Goal: Task Accomplishment & Management: Manage account settings

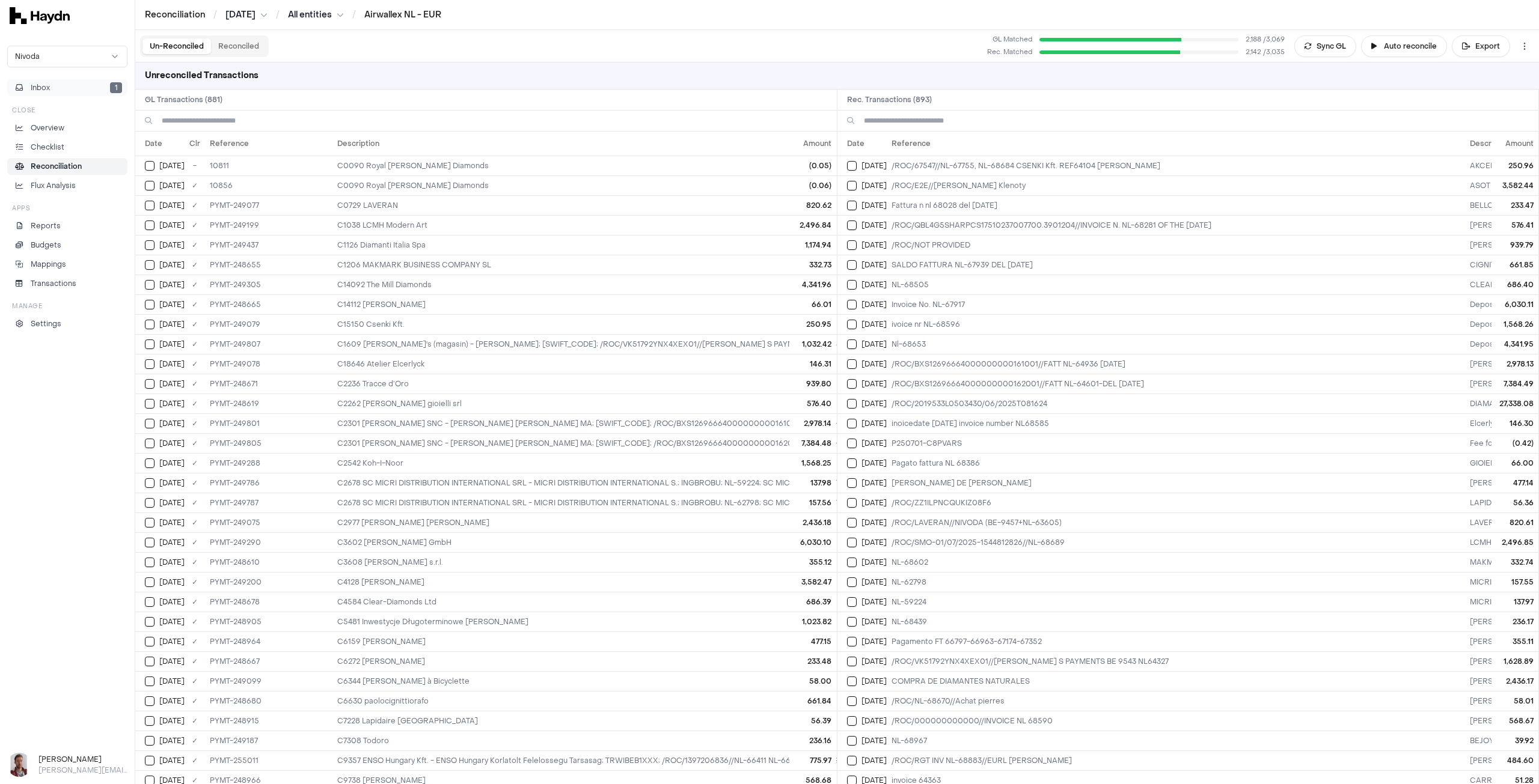
click at [48, 88] on span "Inbox" at bounding box center [40, 87] width 19 height 11
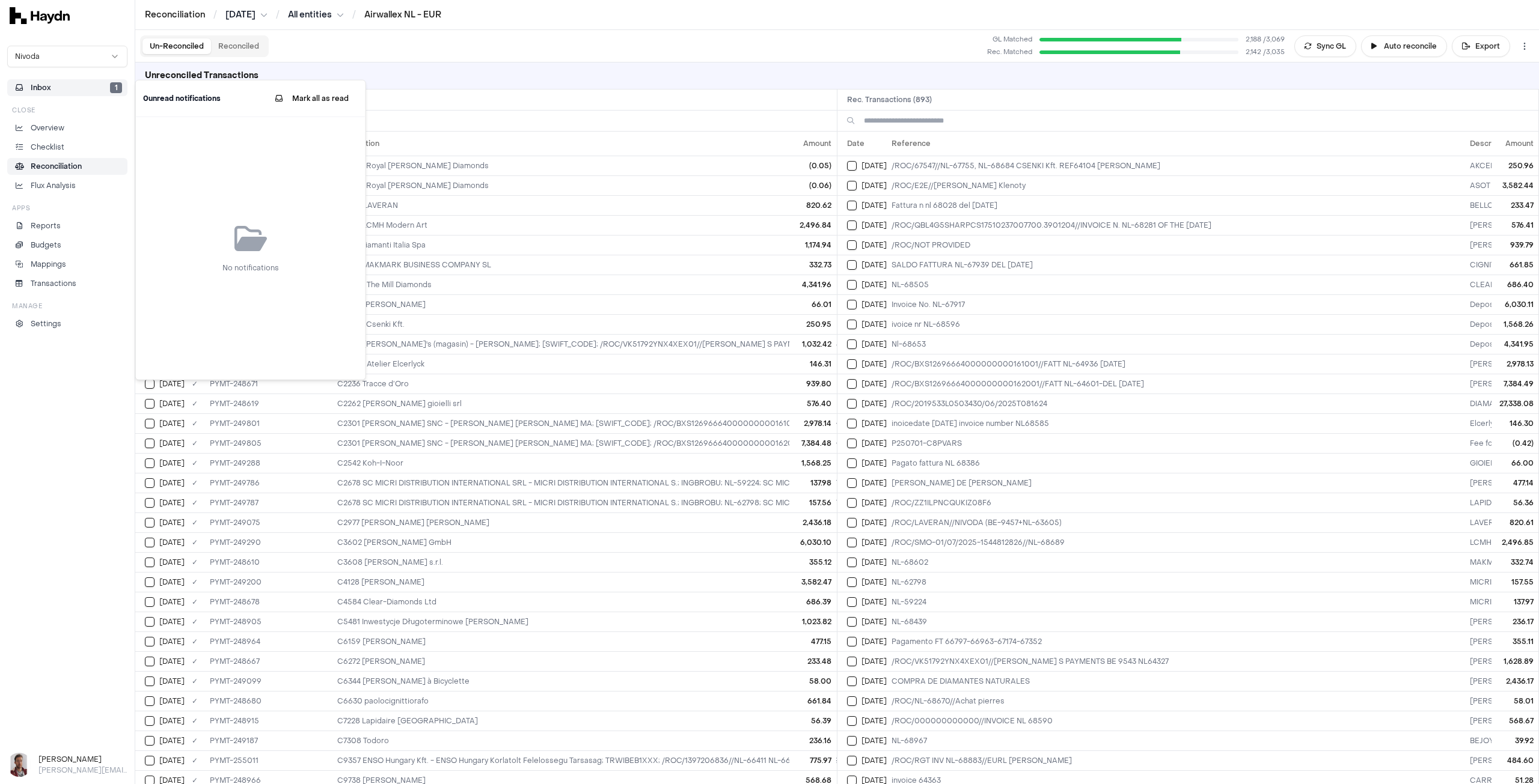
click at [261, 156] on div "No notifications" at bounding box center [250, 248] width 230 height 263
click at [325, 15] on html "Reconciliation / [DATE] / All entities / Airwallex NL - EUR Nivoda Inbox 1 Clos…" at bounding box center [770, 392] width 1539 height 784
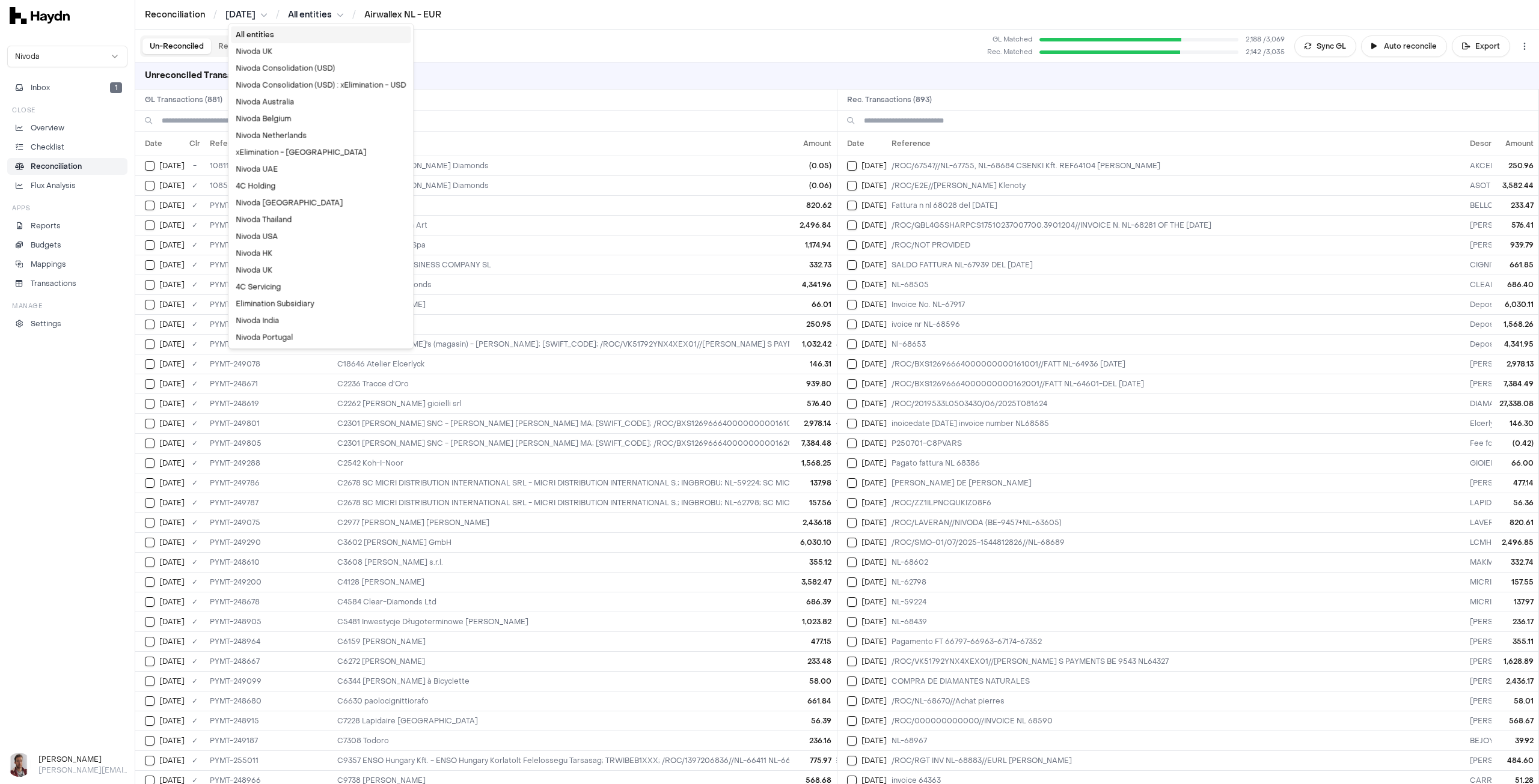
click at [320, 35] on div "All entities" at bounding box center [321, 35] width 180 height 17
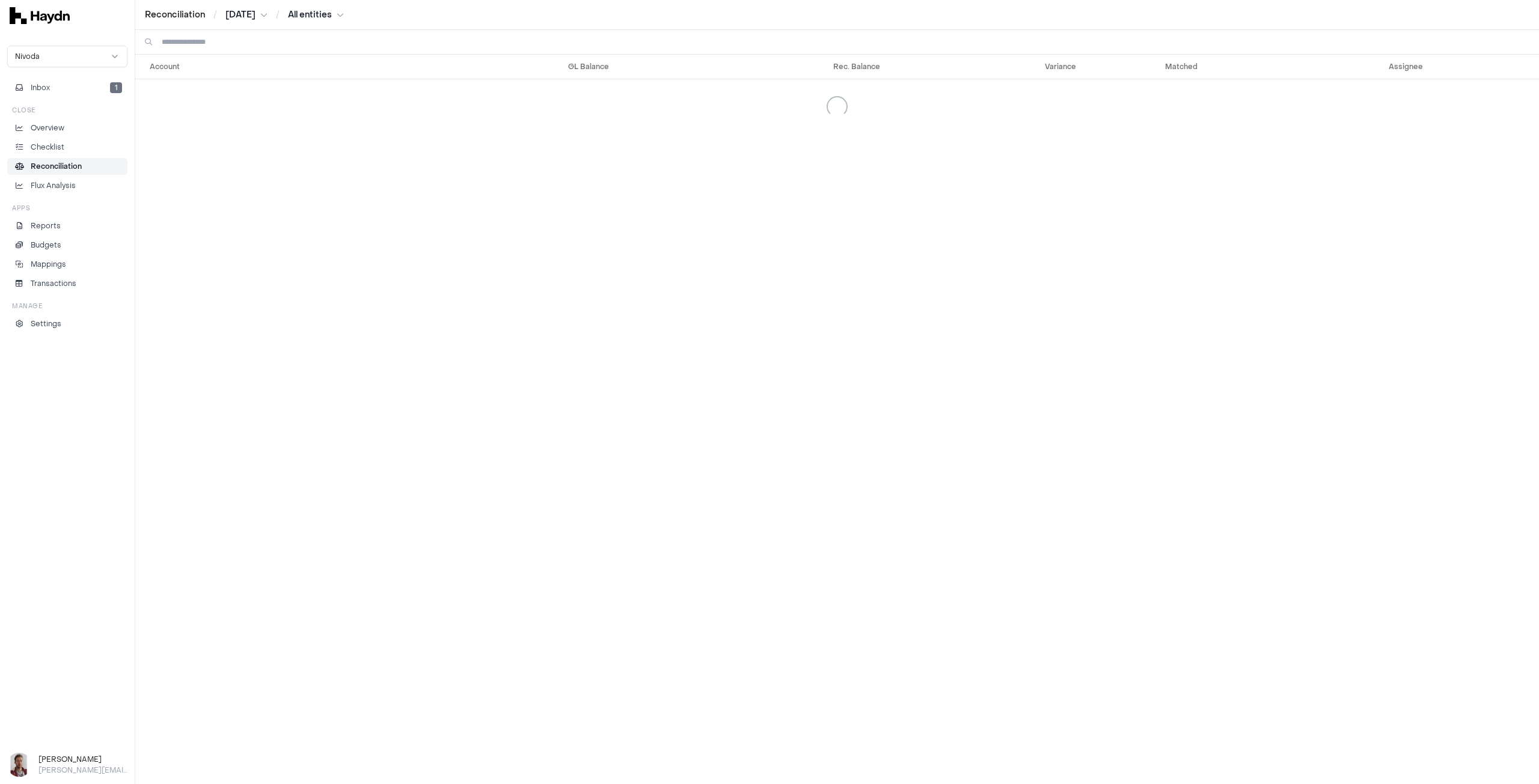
click at [280, 48] on input at bounding box center [845, 42] width 1367 height 24
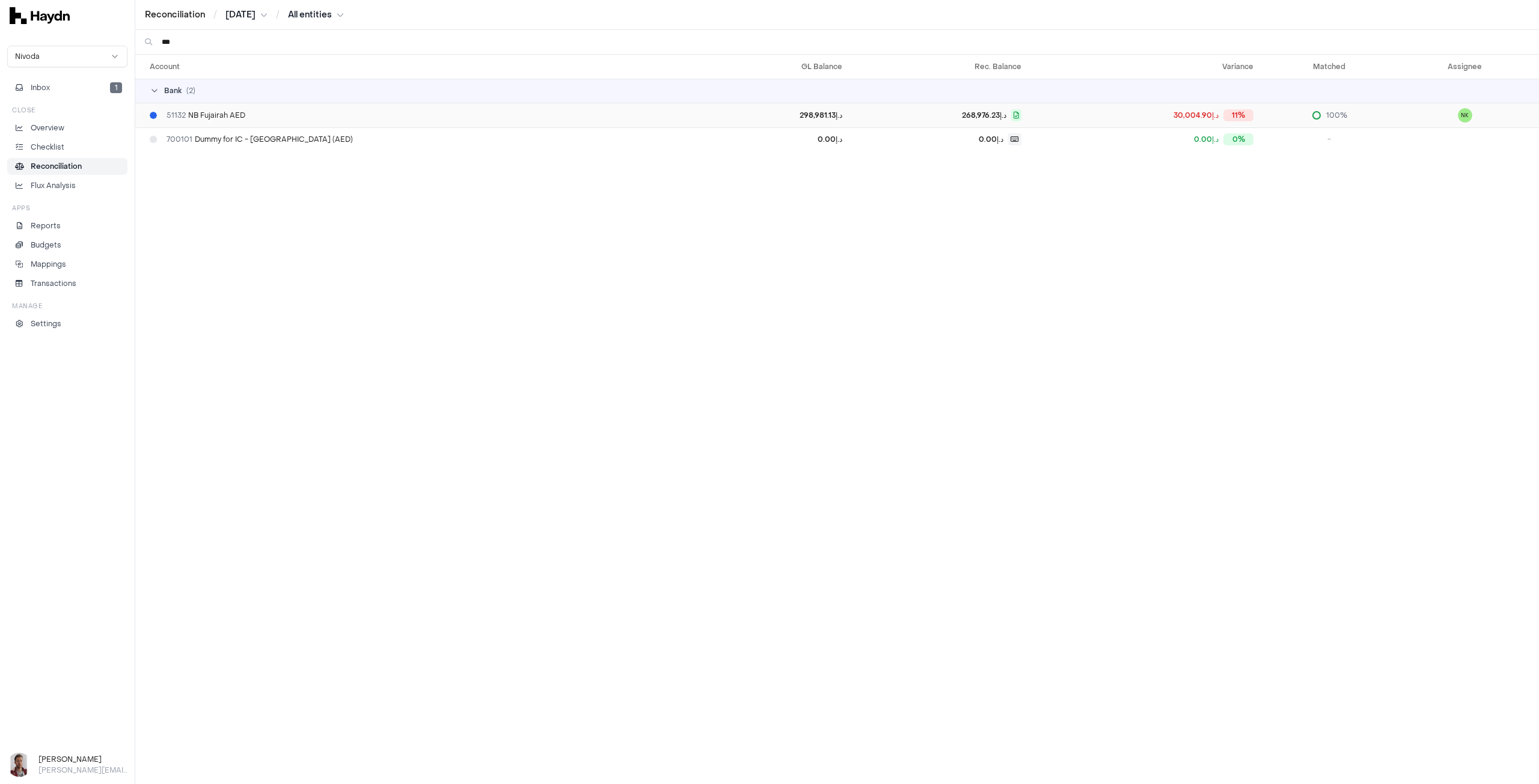
type input "***"
click at [236, 116] on span "51132 NB Fujairah AED" at bounding box center [206, 115] width 79 height 10
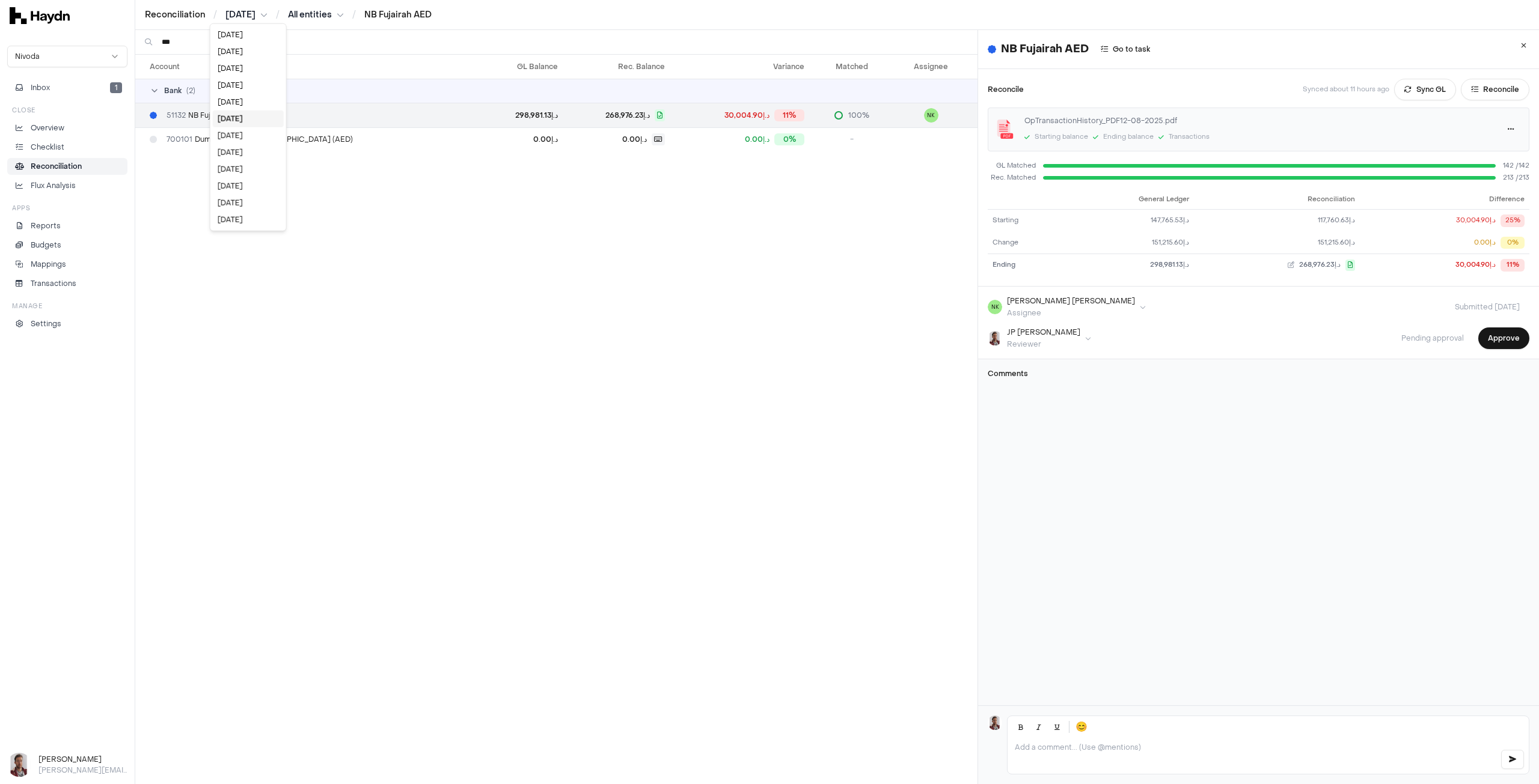
click at [265, 14] on html "Reconciliation / [DATE] / All entities / NB Fujairah AED Nivoda Inbox 1 Close O…" at bounding box center [770, 392] width 1539 height 784
click at [249, 220] on div "[DATE]" at bounding box center [248, 220] width 71 height 17
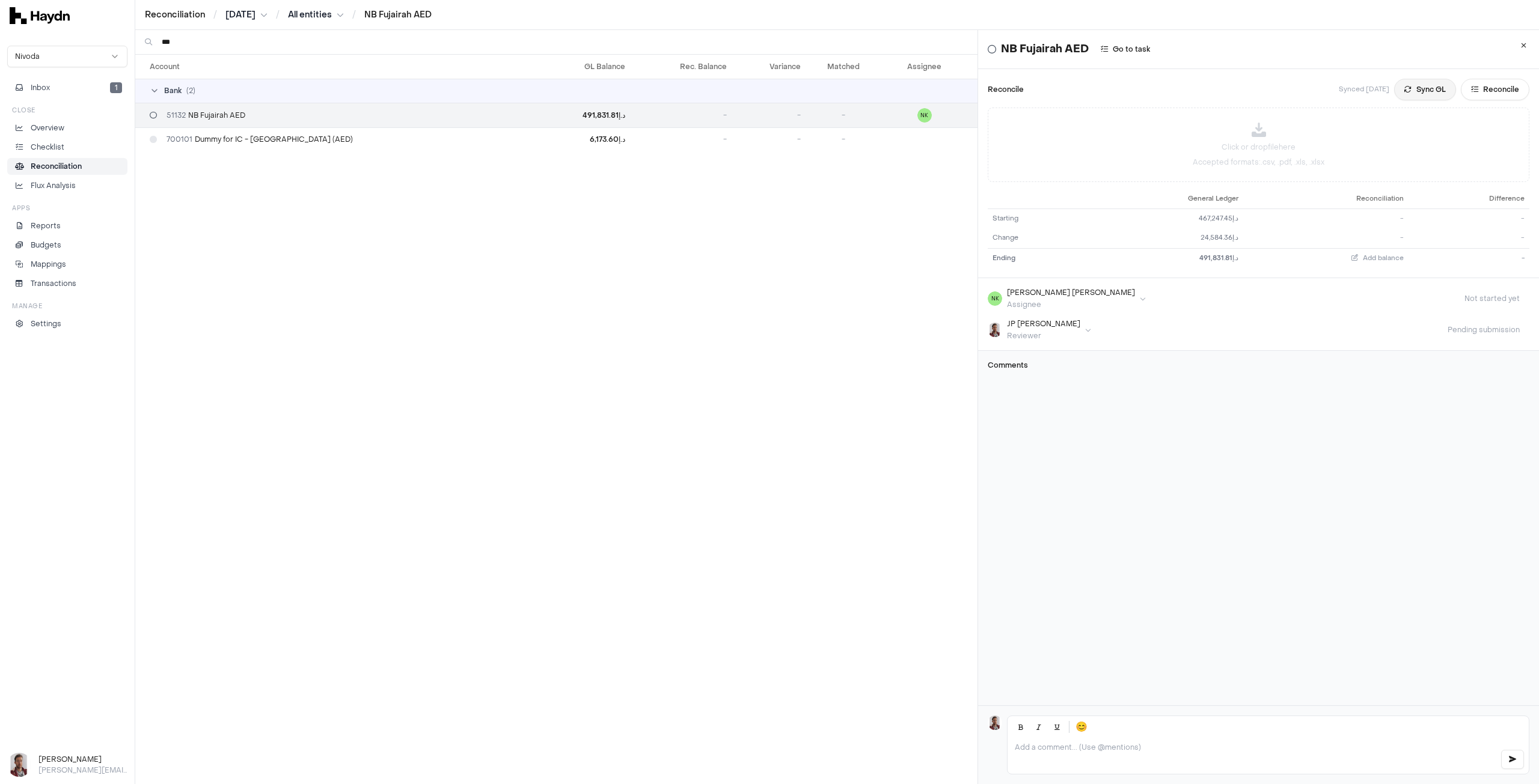
click at [1394, 94] on button "Sync GL" at bounding box center [1425, 90] width 62 height 22
click at [242, 15] on html "Reconciliation / [DATE] / All entities / NB Fujairah AED Nivoda Inbox 1 Close O…" at bounding box center [770, 392] width 1539 height 784
click at [248, 105] on div "[DATE]" at bounding box center [249, 102] width 71 height 17
click at [1421, 91] on button "Sync GL" at bounding box center [1425, 90] width 62 height 22
click at [315, 16] on html "Reconciliation / [DATE] / All entities / NB Fujairah AED Nivoda Inbox 1 Close O…" at bounding box center [770, 392] width 1539 height 784
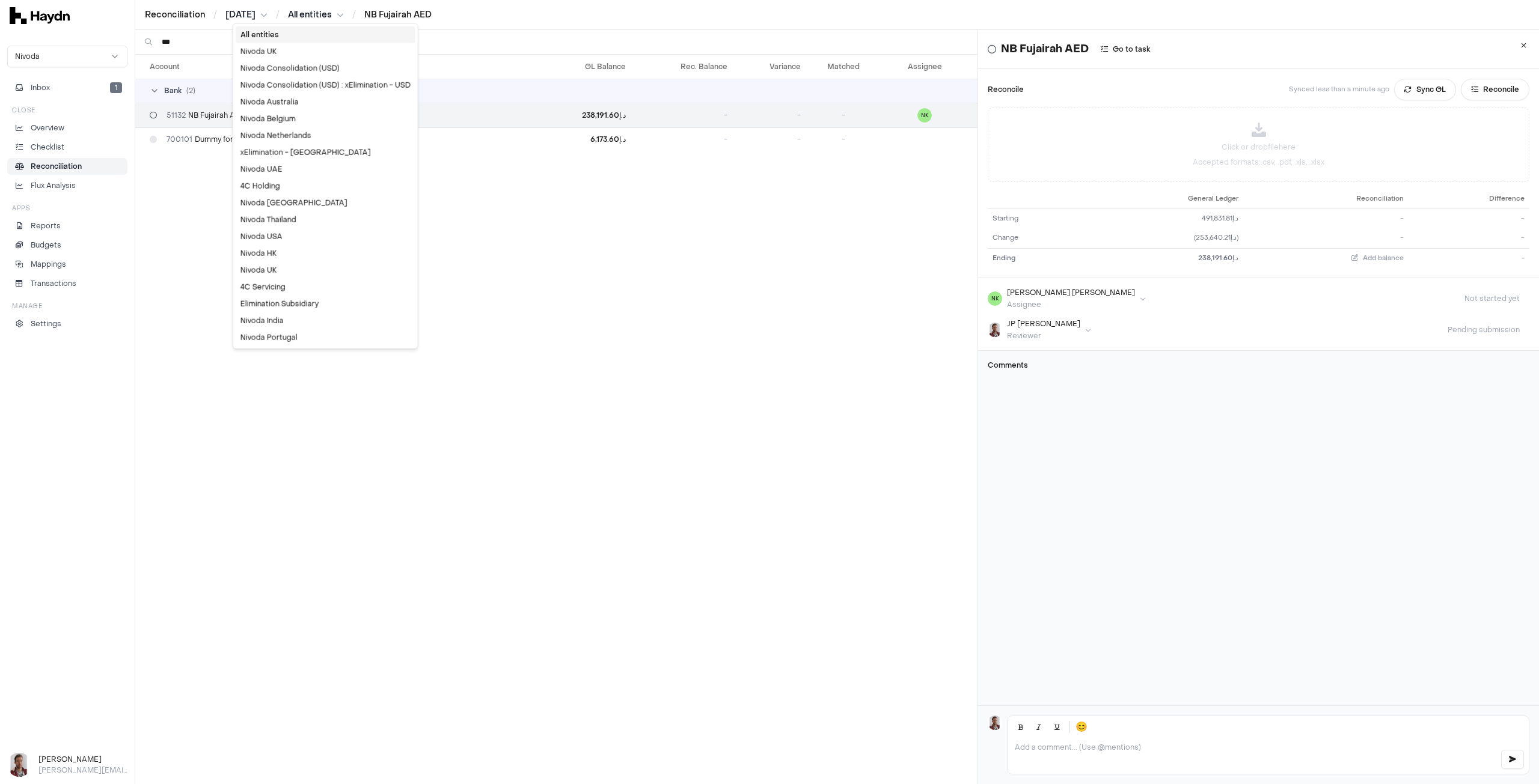
click at [245, 11] on html "Reconciliation / [DATE] / All entities / NB Fujairah AED Nivoda Inbox 1 Close O…" at bounding box center [770, 392] width 1539 height 784
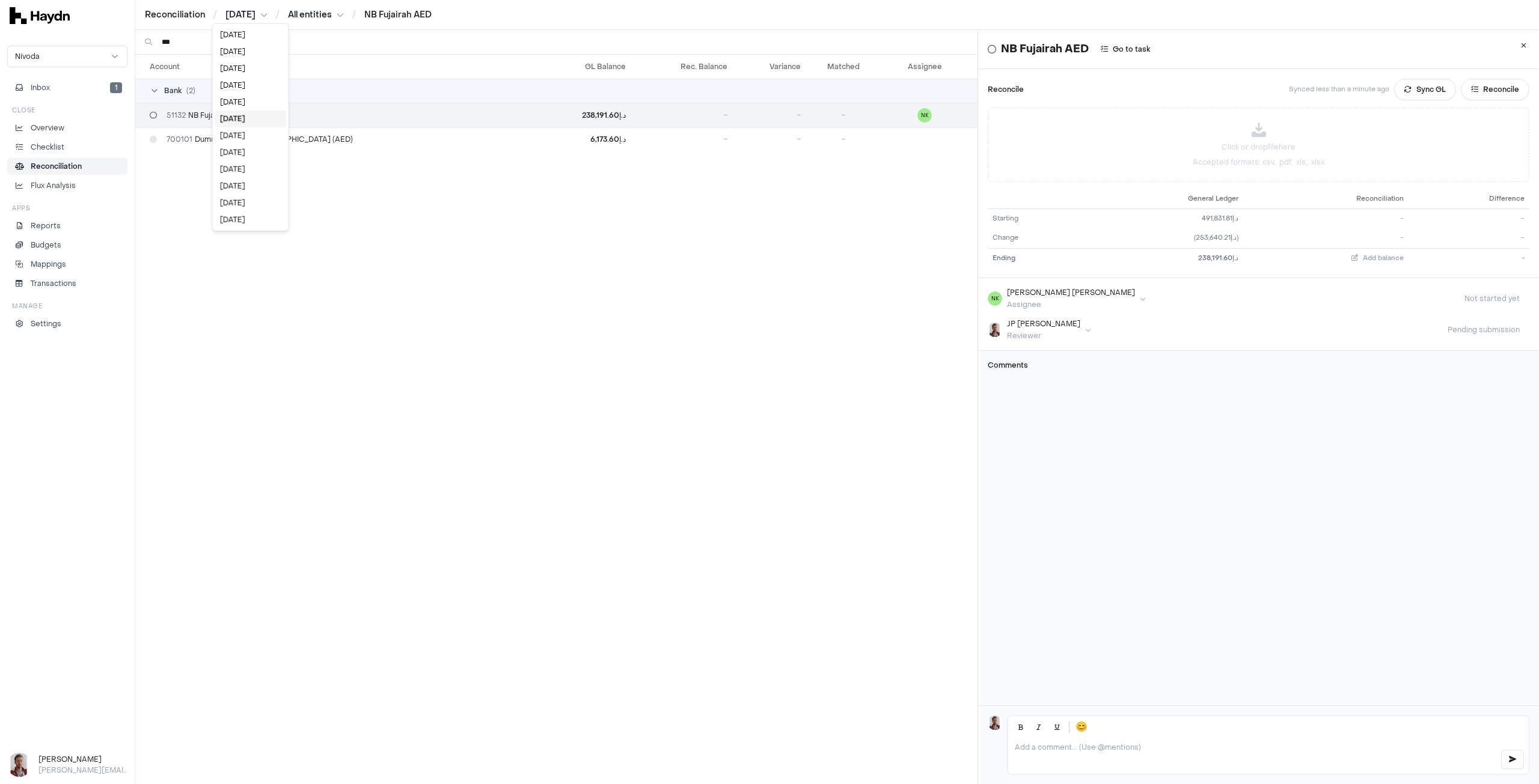
click at [245, 11] on html "Reconciliation / [DATE] / All entities / NB Fujairah AED Nivoda Inbox 1 Close O…" at bounding box center [770, 392] width 1539 height 784
click at [248, 105] on div "[DATE]" at bounding box center [251, 102] width 71 height 17
click at [1412, 90] on button "Sync GL" at bounding box center [1425, 90] width 62 height 22
click at [244, 18] on html "Reconciliation / [DATE] / All entities / NB Fujairah AED Nivoda Inbox 1 Close O…" at bounding box center [770, 392] width 1539 height 784
click at [246, 103] on div "[DATE]" at bounding box center [251, 102] width 71 height 17
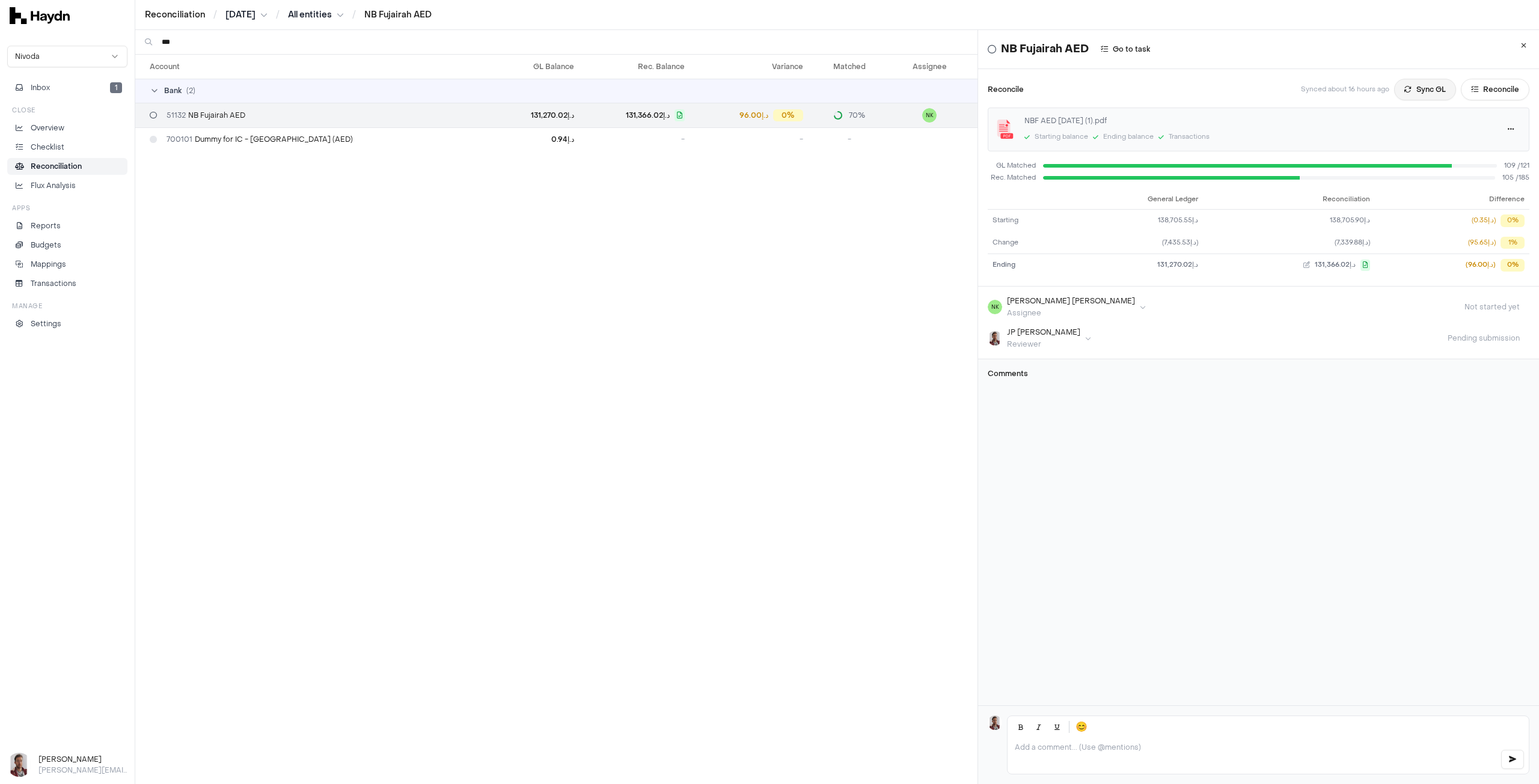
click at [1418, 92] on button "Sync GL" at bounding box center [1425, 90] width 62 height 22
click at [249, 20] on body "Reconciliation / [DATE] / All entities / NB Fujairah AED Nivoda Inbox 1 Close O…" at bounding box center [770, 392] width 1539 height 784
click at [251, 105] on div "[DATE]" at bounding box center [250, 102] width 71 height 17
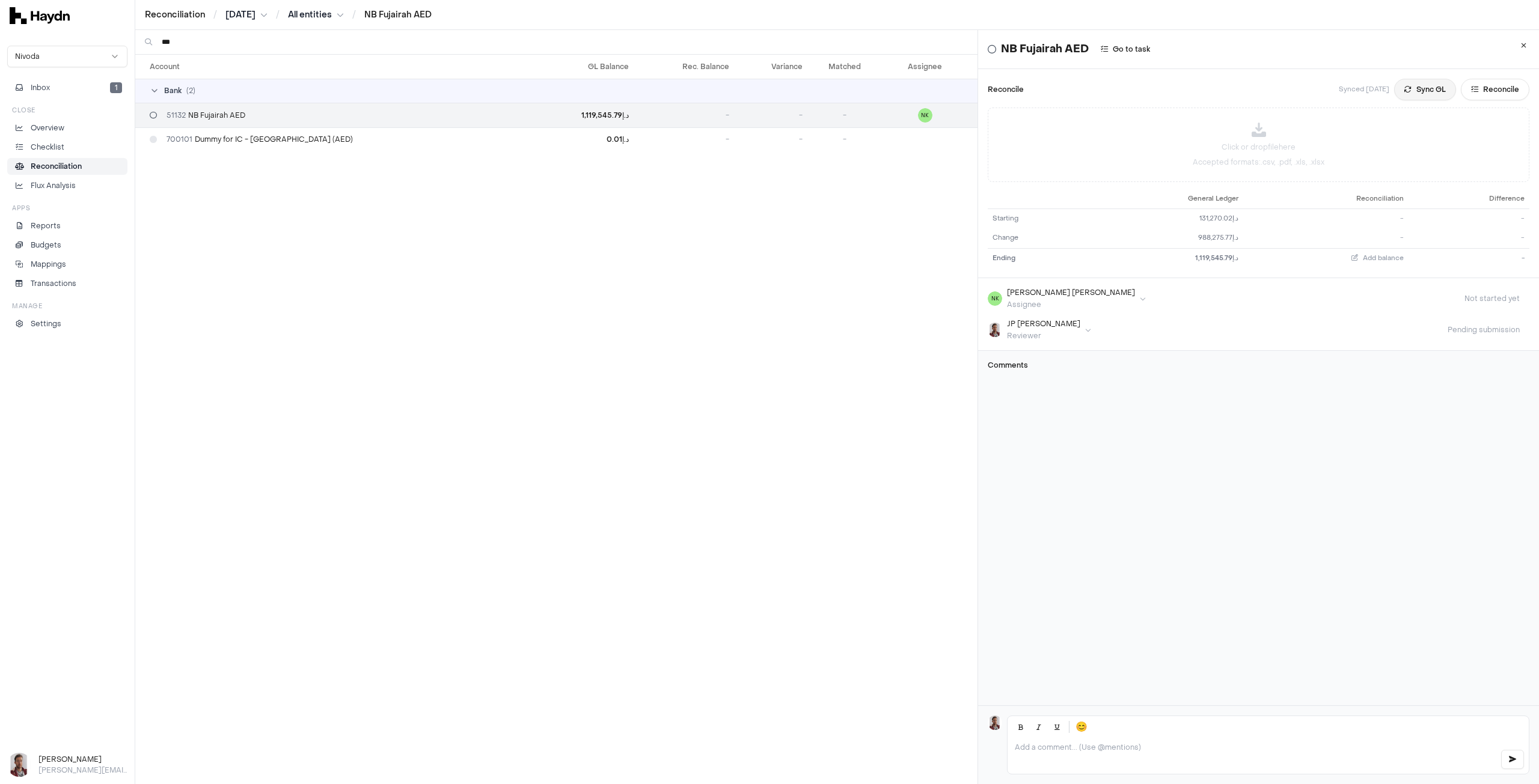
click at [1412, 85] on button "Sync GL" at bounding box center [1425, 90] width 62 height 22
click at [253, 14] on html "Reconciliation / [DATE] / All entities / NB Fujairah AED Nivoda Inbox 1 Close O…" at bounding box center [770, 392] width 1539 height 784
click at [243, 100] on div "[DATE]" at bounding box center [251, 102] width 71 height 17
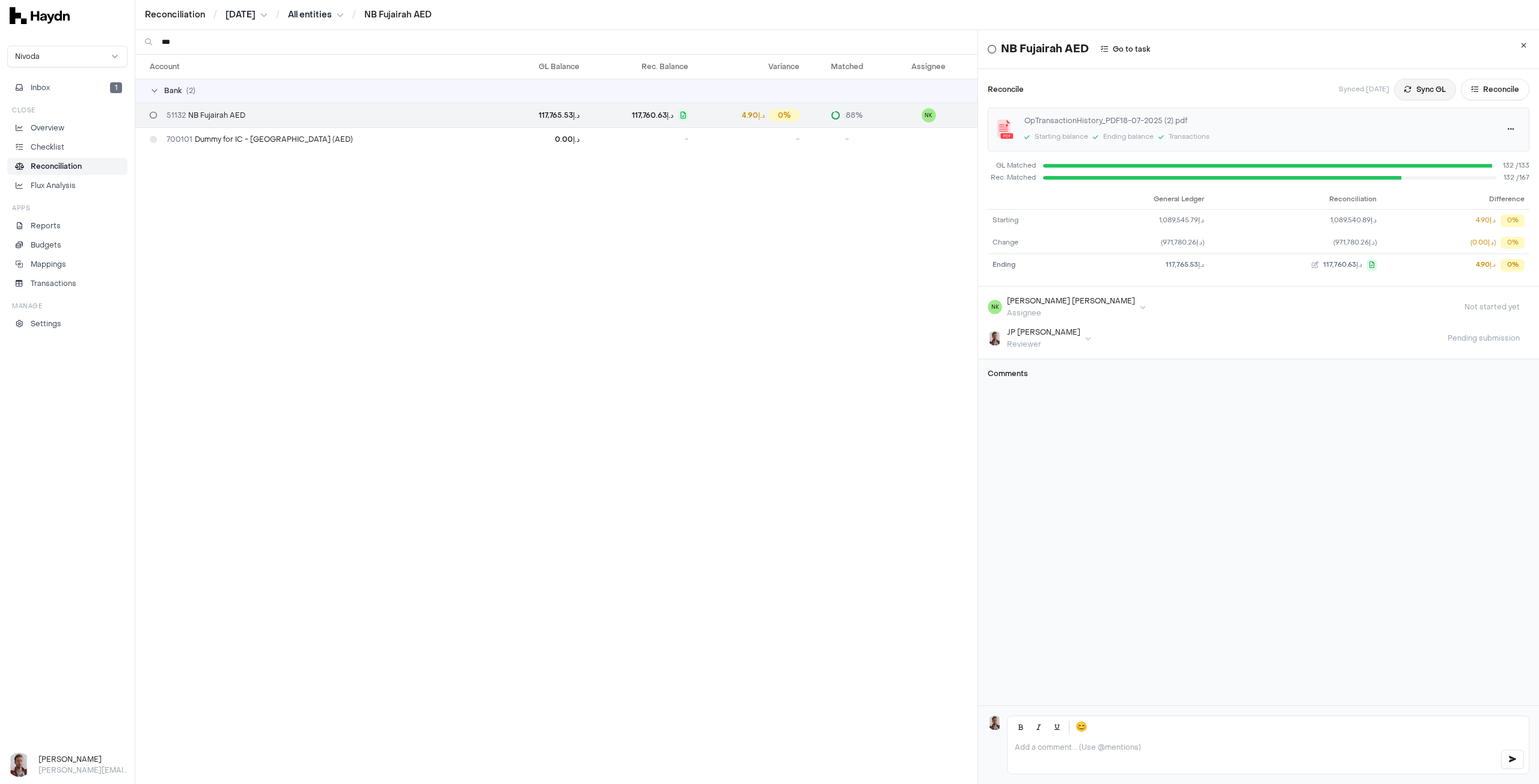
click at [1420, 92] on button "Sync GL" at bounding box center [1425, 90] width 62 height 22
click at [239, 23] on div "Reconciliation / [DATE] / All entities / NB Fujairah AED" at bounding box center [837, 15] width 1404 height 30
click at [243, 17] on html "Reconciliation / [DATE] / All entities / NB Fujairah AED Nivoda Inbox 1 Close O…" at bounding box center [770, 392] width 1539 height 784
click at [237, 97] on div "[DATE]" at bounding box center [249, 102] width 71 height 17
click at [1403, 93] on button "Sync GL" at bounding box center [1425, 90] width 62 height 22
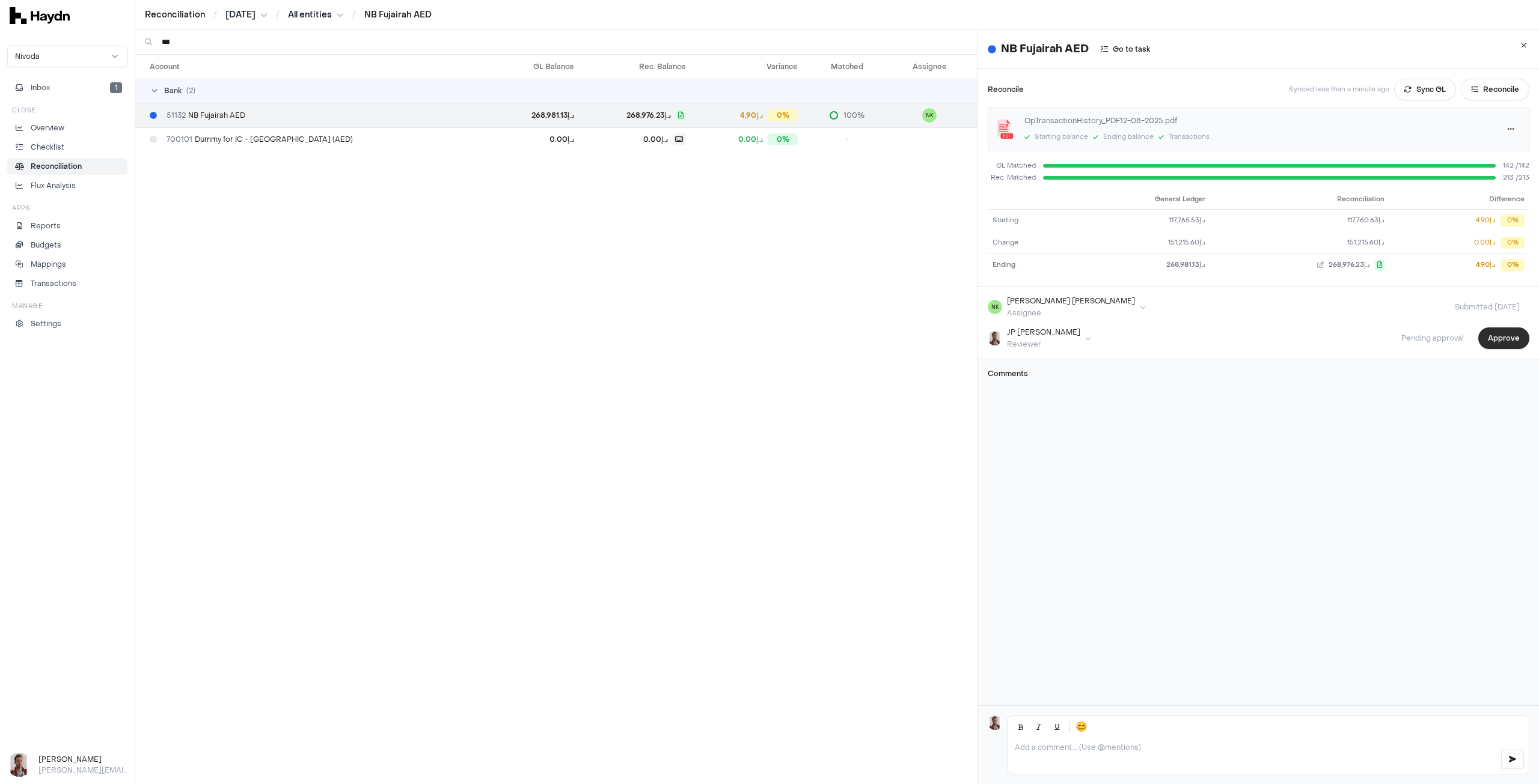
click at [1486, 335] on button "Approve" at bounding box center [1504, 339] width 51 height 22
click at [243, 15] on html "Reconciliation / [DATE] / All entities / NB Fujairah AED Nivoda Inbox 1 Close O…" at bounding box center [770, 392] width 1539 height 784
click at [237, 166] on div "[DATE]" at bounding box center [248, 170] width 71 height 17
click at [1487, 81] on button "Reconcile" at bounding box center [1495, 90] width 69 height 22
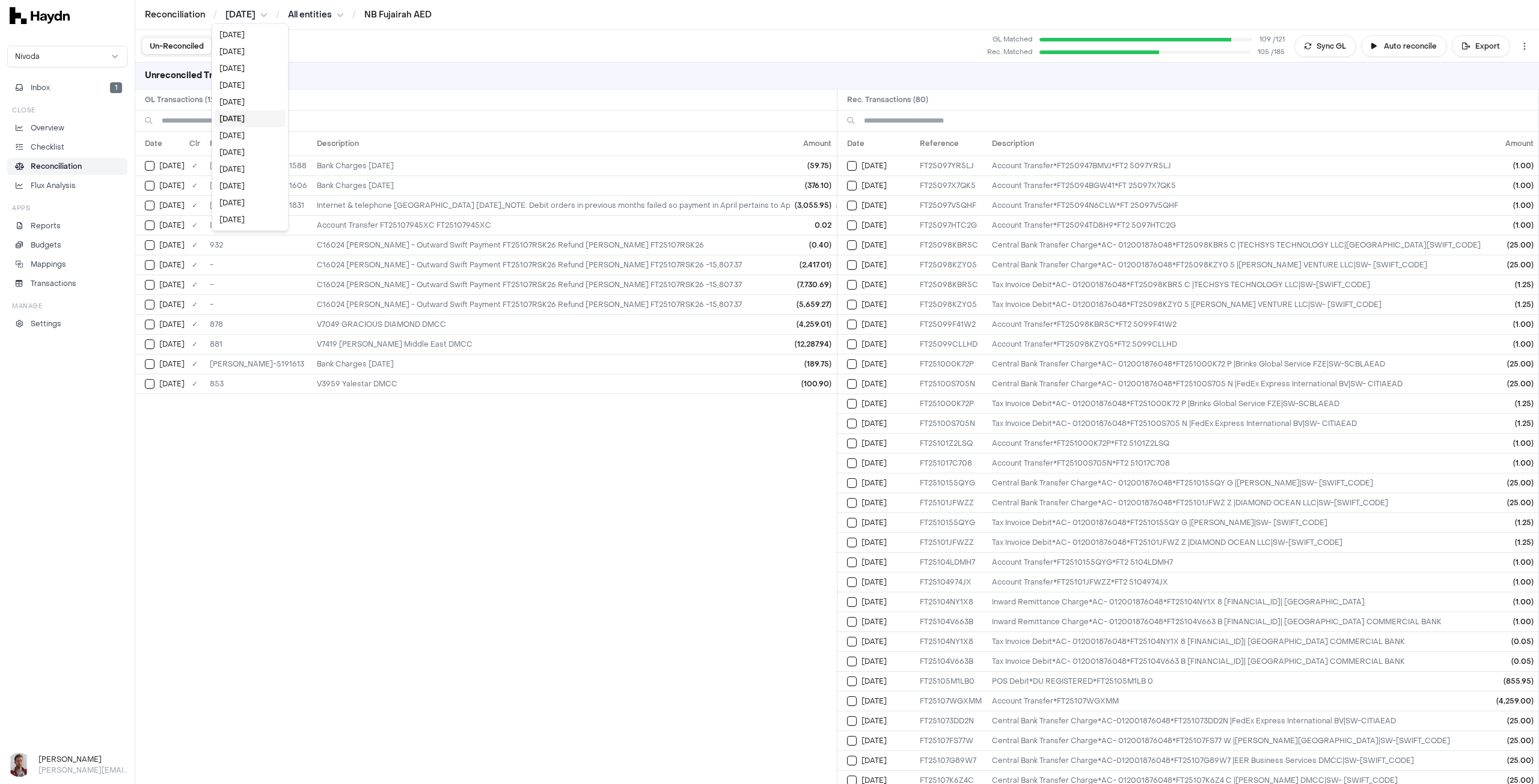
click at [259, 14] on html "Reconciliation / [DATE] / All entities / NB Fujairah AED Nivoda Inbox 1 Close O…" at bounding box center [770, 392] width 1539 height 784
click at [246, 69] on div "[DATE]" at bounding box center [250, 69] width 71 height 17
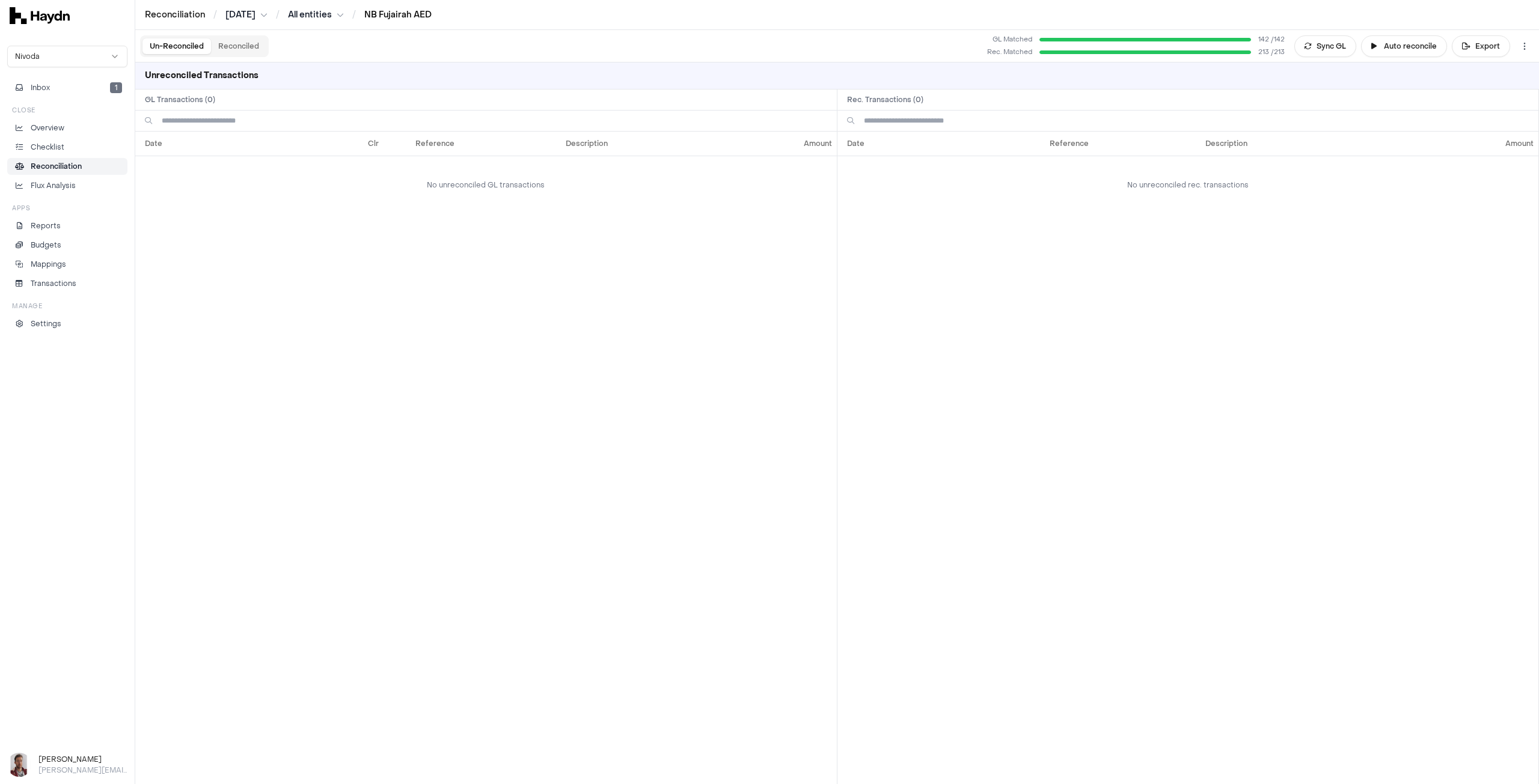
click at [386, 15] on link "NB Fujairah AED" at bounding box center [398, 15] width 68 height 12
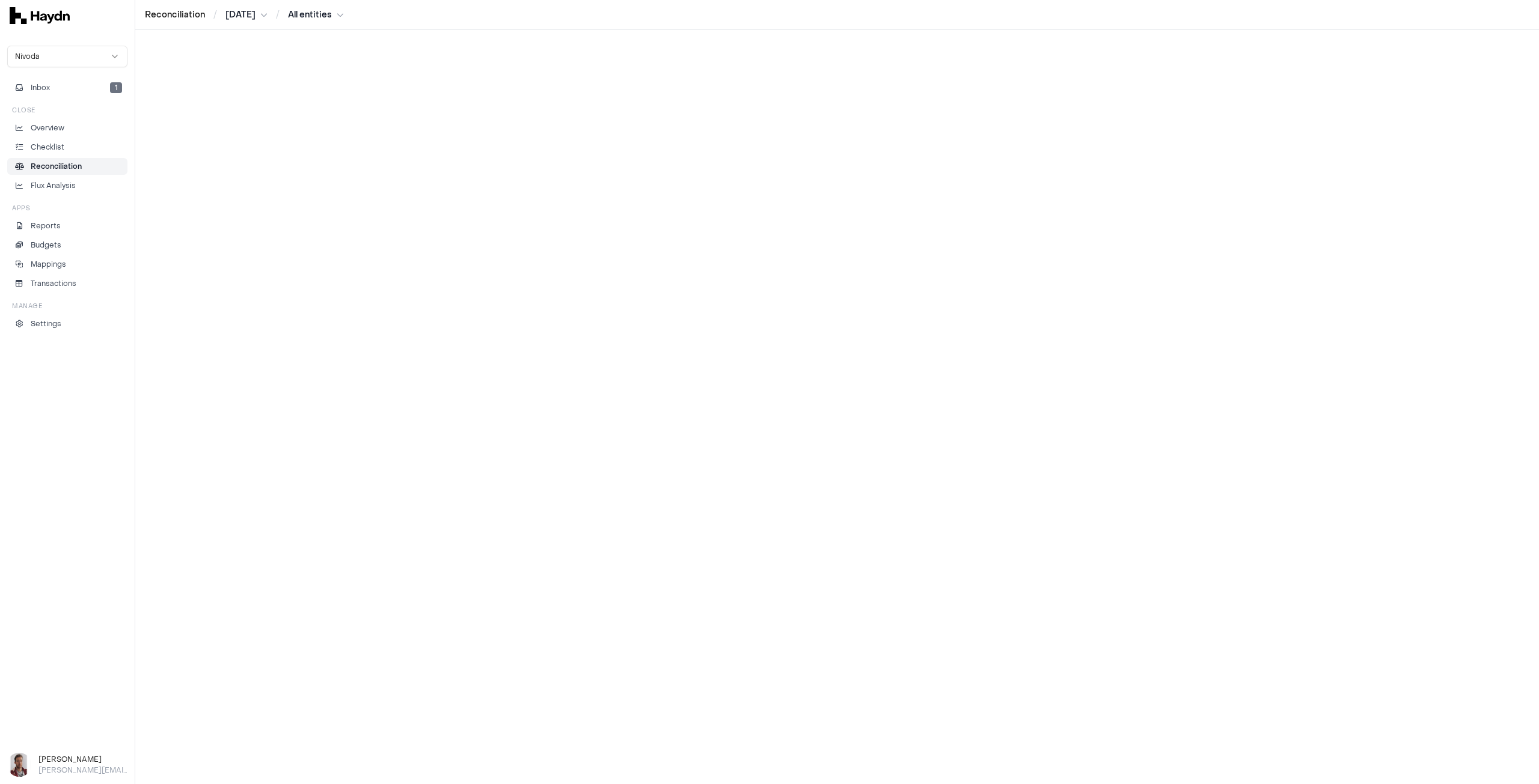
click at [252, 14] on html "Reconciliation / [DATE] / All entities Nivoda Inbox 1 Close Overview Checklist …" at bounding box center [770, 392] width 1539 height 784
click at [239, 115] on div "[DATE]" at bounding box center [248, 119] width 71 height 17
click at [317, 16] on html "Reconciliation / [DATE] / All entities Nivoda Inbox 1 Close Overview Checklist …" at bounding box center [770, 392] width 1539 height 784
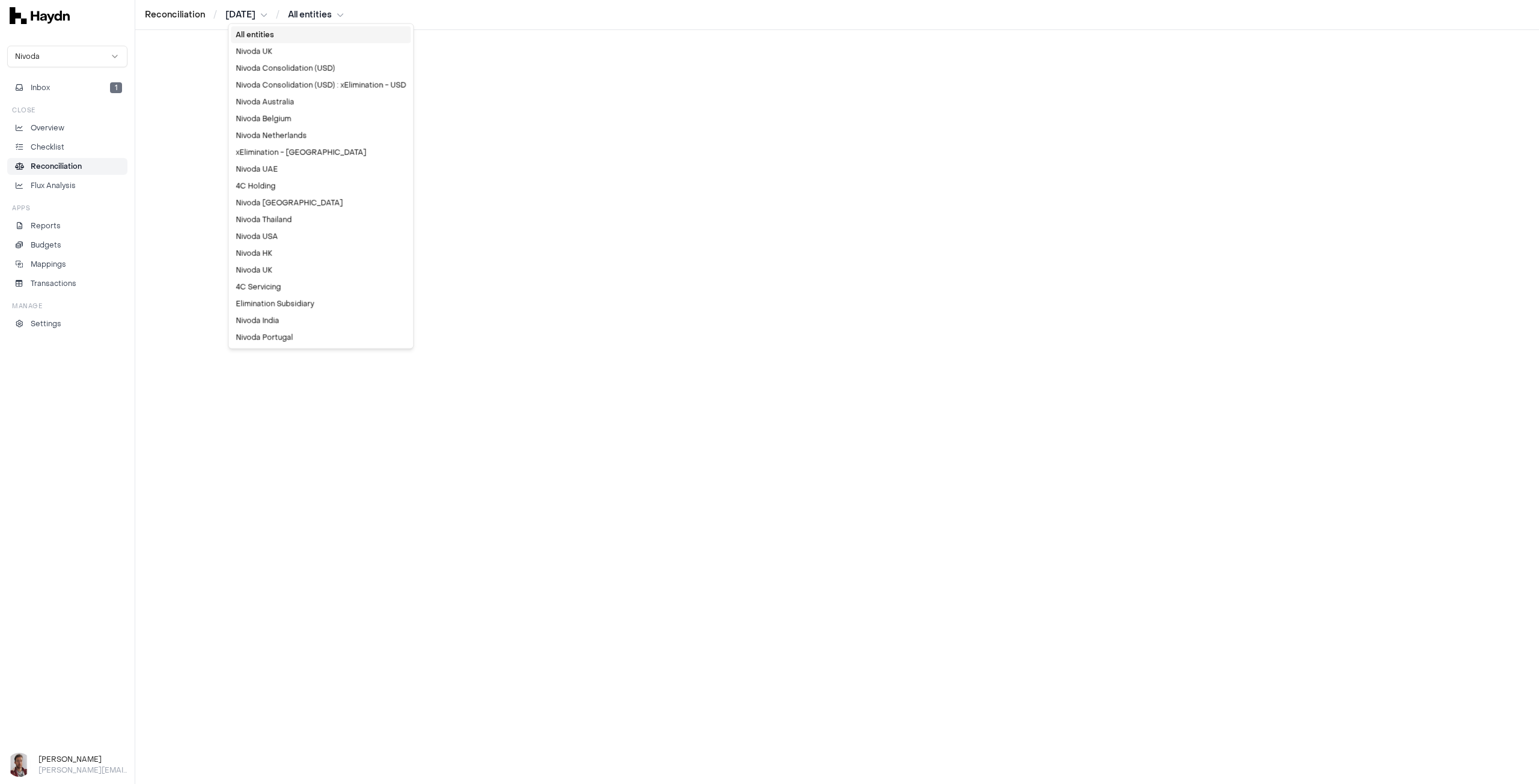
click at [319, 35] on div "All entities" at bounding box center [321, 35] width 180 height 17
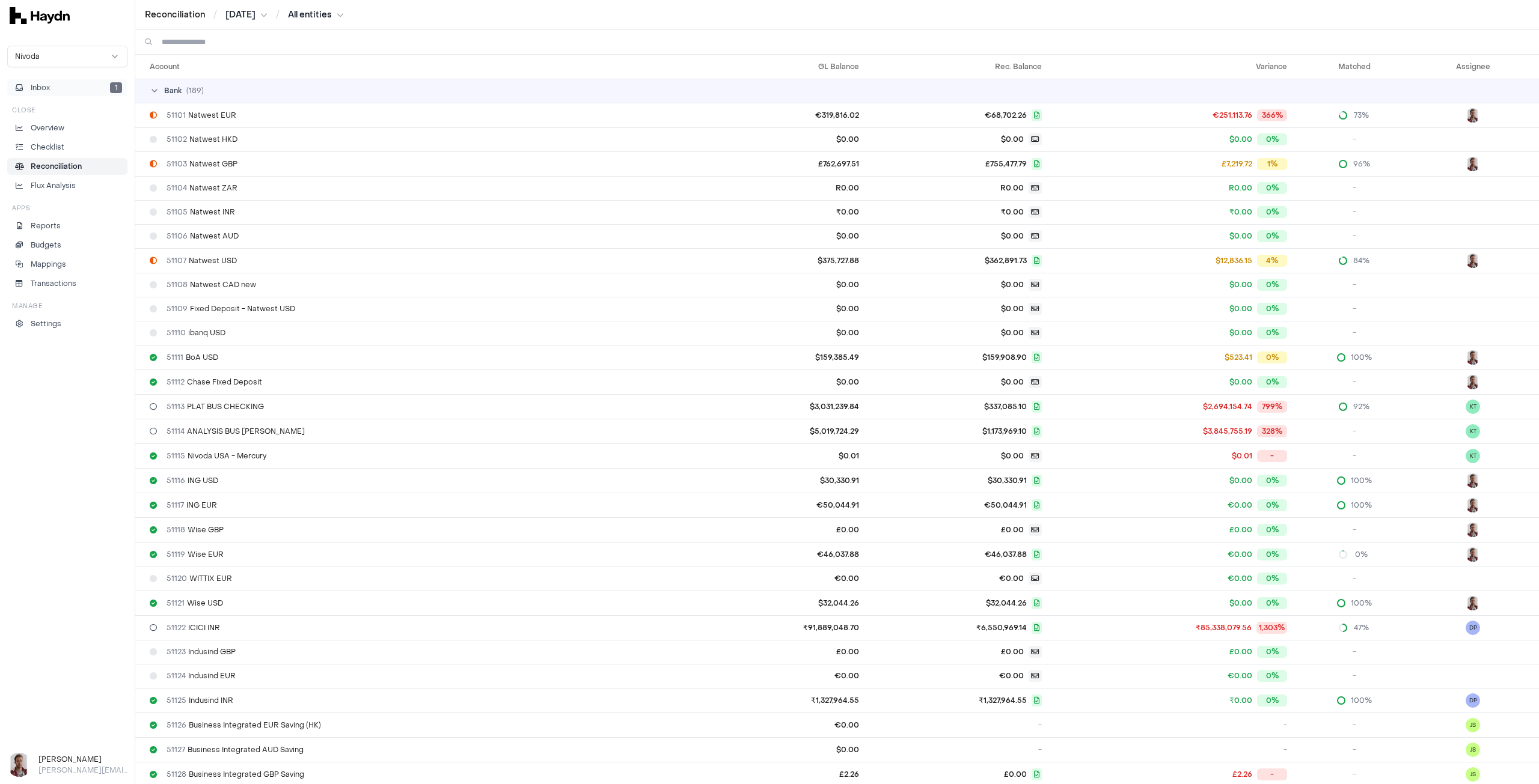
click at [60, 89] on button "Inbox 1" at bounding box center [67, 87] width 120 height 17
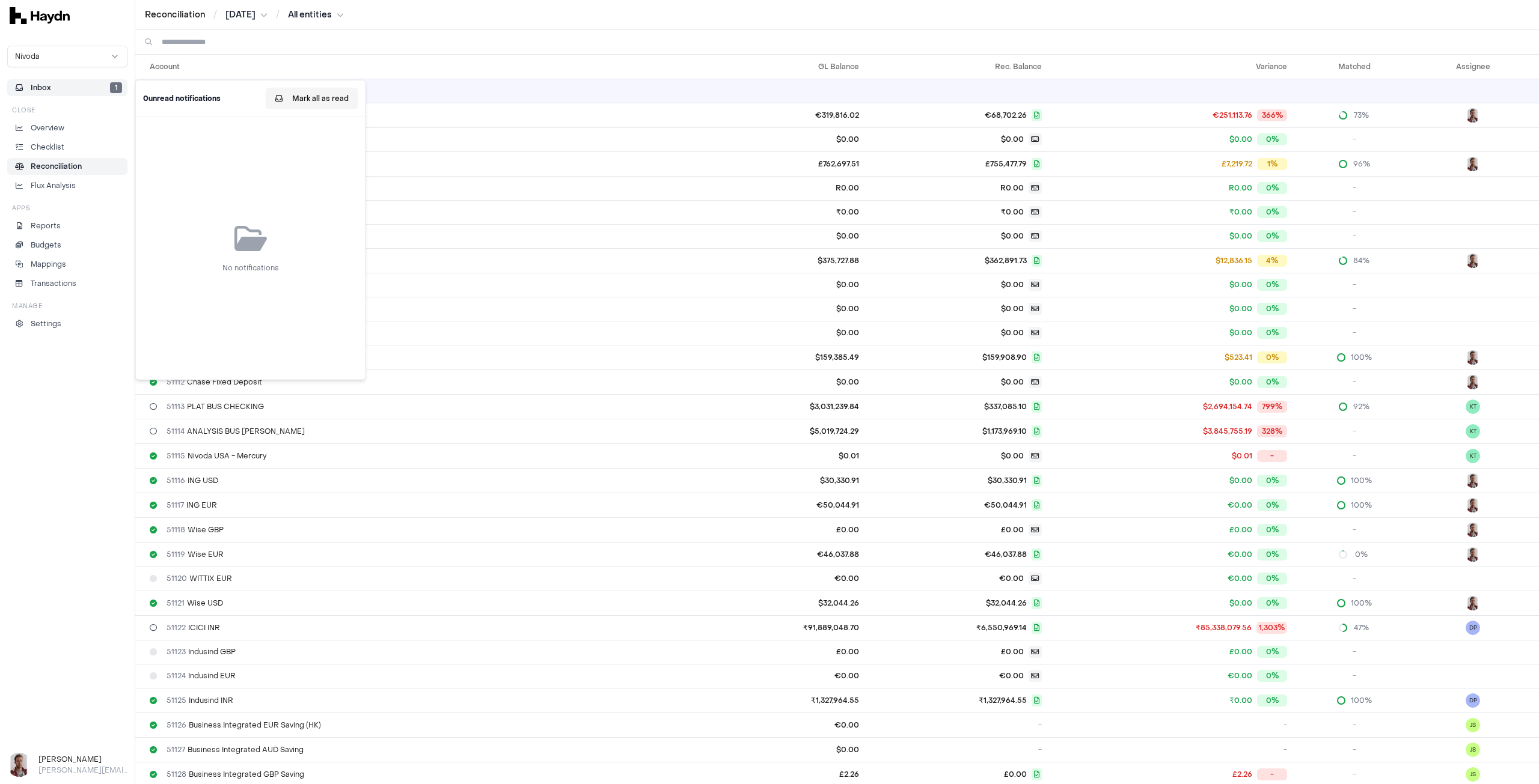
click at [312, 97] on button "Mark all as read" at bounding box center [312, 99] width 93 height 22
click at [60, 87] on button "Inbox" at bounding box center [67, 87] width 120 height 17
